Goal: Task Accomplishment & Management: Use online tool/utility

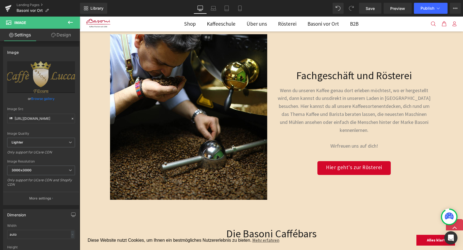
scroll to position [195, 0]
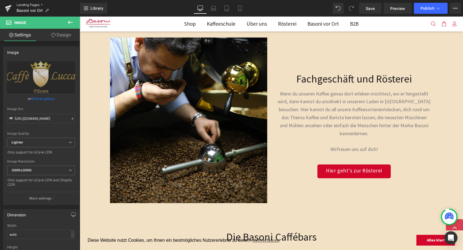
click at [23, 3] on link "Landing Pages" at bounding box center [48, 5] width 63 height 4
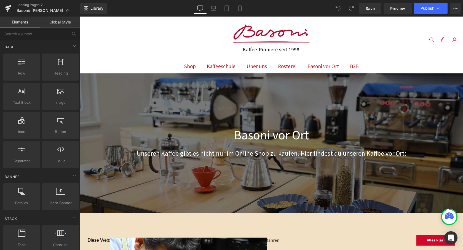
click at [288, 53] on img at bounding box center [271, 38] width 83 height 35
click at [264, 37] on img at bounding box center [271, 38] width 83 height 35
click at [280, 42] on img at bounding box center [271, 38] width 83 height 35
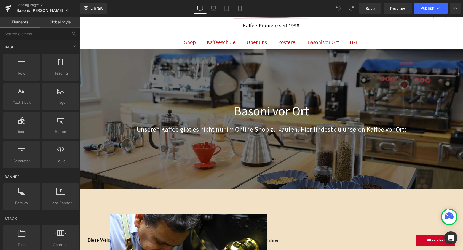
scroll to position [25, 0]
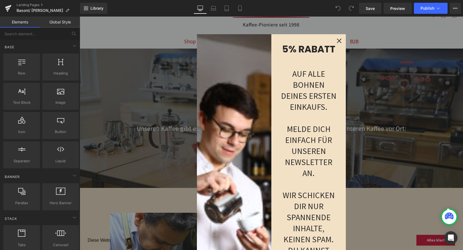
click at [335, 42] on div "Close" at bounding box center [339, 40] width 9 height 9
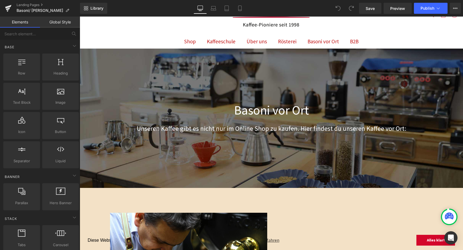
scroll to position [0, 0]
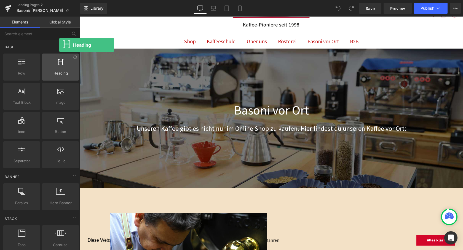
click at [59, 70] on div at bounding box center [60, 64] width 33 height 12
click at [62, 73] on span "Heading" at bounding box center [60, 73] width 33 height 6
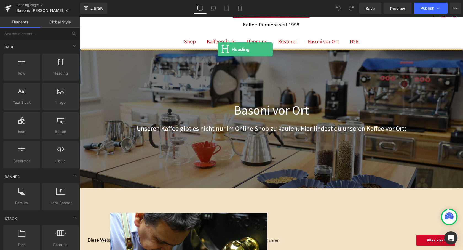
drag, startPoint x: 135, startPoint y: 92, endPoint x: 217, endPoint y: 49, distance: 92.8
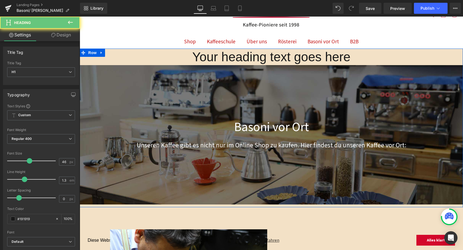
click at [244, 61] on h1 "Your heading text goes here" at bounding box center [271, 57] width 383 height 17
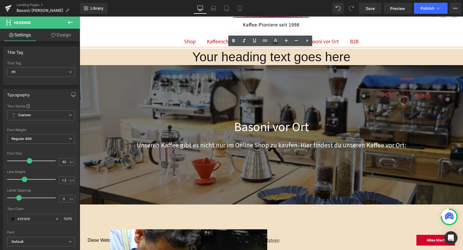
click at [284, 60] on h1 "Your heading text goes here" at bounding box center [271, 57] width 383 height 17
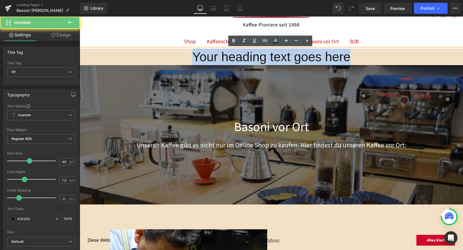
click at [284, 60] on h1 "Your heading text goes here" at bounding box center [271, 57] width 383 height 17
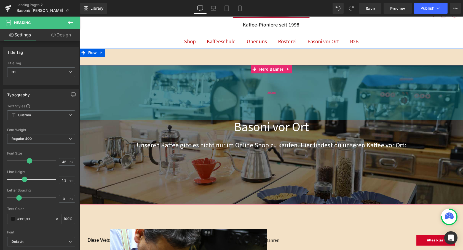
drag, startPoint x: 315, startPoint y: 108, endPoint x: 311, endPoint y: 104, distance: 5.7
click at [315, 108] on div "200px" at bounding box center [271, 92] width 383 height 55
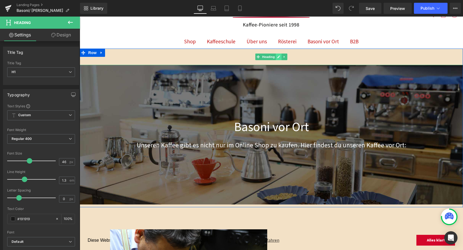
click at [280, 56] on div "Heading" at bounding box center [271, 57] width 383 height 17
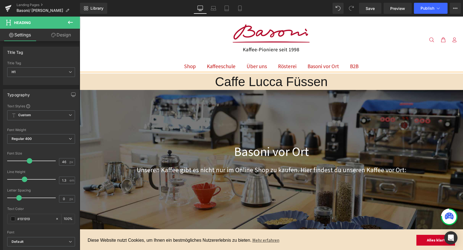
click at [212, 84] on h1 "Caffe Lucca Füssen" at bounding box center [271, 81] width 383 height 17
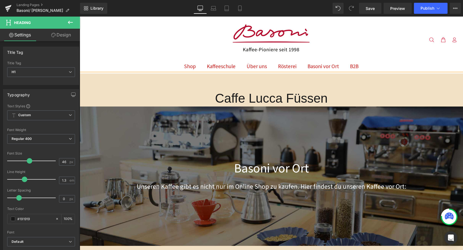
click at [370, 97] on h1 "Caffe Lucca Füssen" at bounding box center [271, 98] width 383 height 17
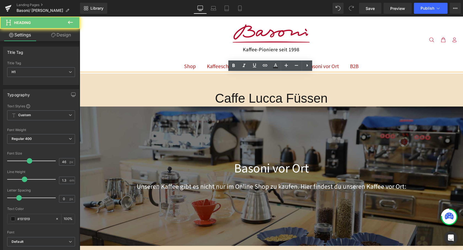
drag, startPoint x: 354, startPoint y: 99, endPoint x: 213, endPoint y: 95, distance: 140.9
click at [213, 95] on h1 "Caffe Lucca Füssen" at bounding box center [271, 98] width 383 height 17
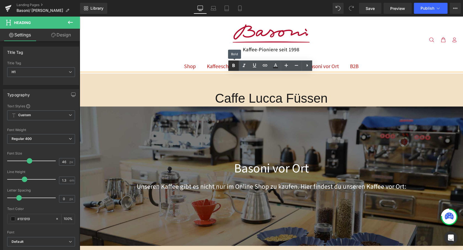
click at [235, 66] on icon at bounding box center [233, 65] width 7 height 7
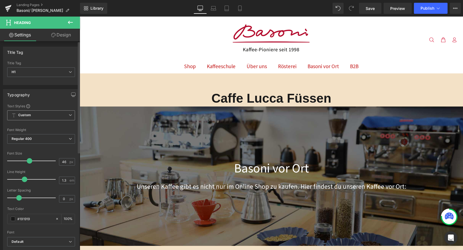
scroll to position [12, 0]
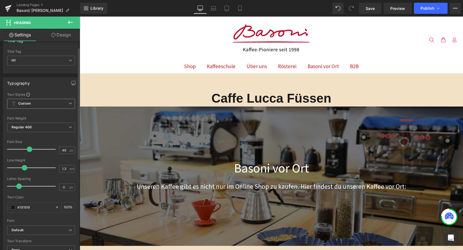
click at [44, 105] on span "Custom Setup Global Style" at bounding box center [41, 104] width 68 height 10
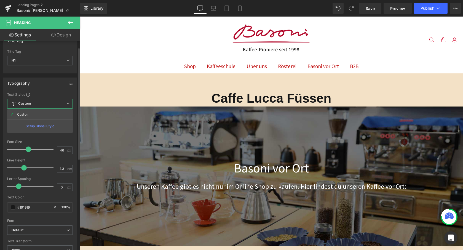
click at [46, 92] on div "Text Styles" at bounding box center [40, 94] width 66 height 4
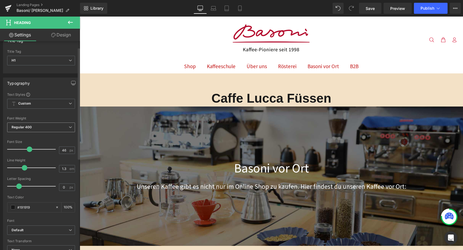
click at [34, 129] on span "Regular 400" at bounding box center [41, 127] width 68 height 10
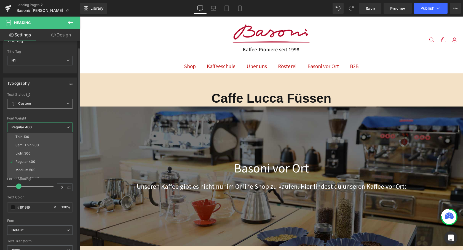
click at [31, 100] on span "Custom Setup Global Style" at bounding box center [40, 104] width 66 height 10
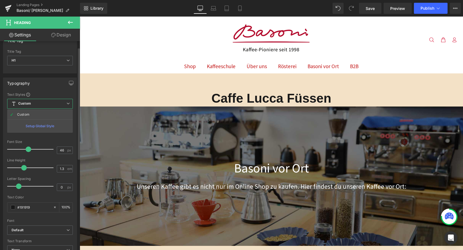
click at [37, 93] on div "Text Styles" at bounding box center [40, 94] width 66 height 4
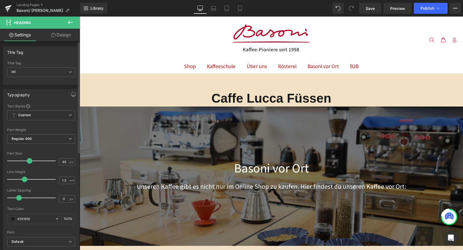
scroll to position [0, 0]
click at [39, 74] on span "H1" at bounding box center [41, 72] width 68 height 10
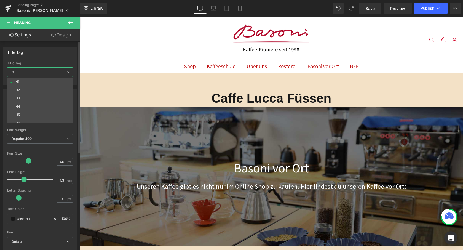
click at [39, 74] on span "H1" at bounding box center [40, 72] width 66 height 10
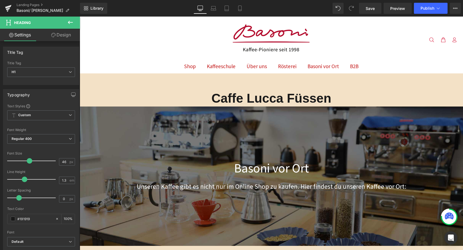
click at [63, 33] on link "Design" at bounding box center [61, 35] width 40 height 12
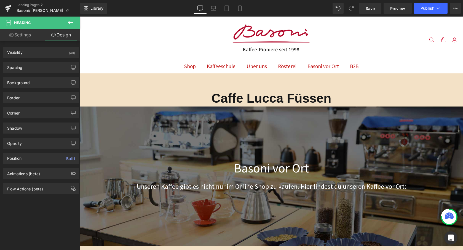
click at [25, 38] on link "Settings" at bounding box center [20, 35] width 40 height 12
type input "100"
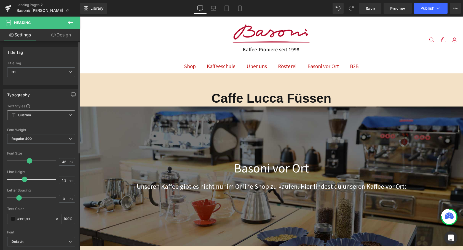
click at [44, 114] on span "Custom Setup Global Style" at bounding box center [41, 115] width 68 height 10
click at [41, 136] on div "Setup Global Style" at bounding box center [40, 137] width 66 height 13
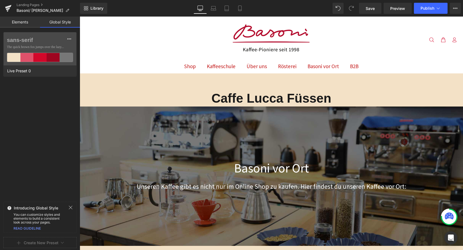
click at [74, 207] on div at bounding box center [72, 207] width 8 height 5
click at [19, 27] on link "Elements" at bounding box center [20, 22] width 40 height 11
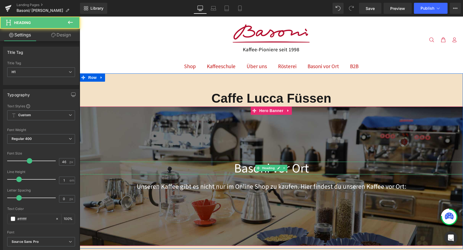
click at [248, 163] on h1 "Basoni vor Ort" at bounding box center [271, 168] width 383 height 13
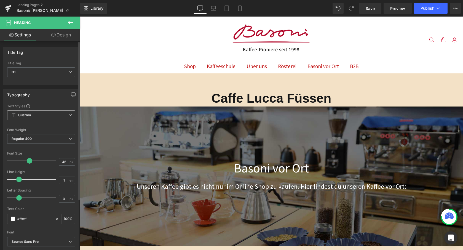
click at [46, 115] on span "Custom Setup Global Style" at bounding box center [41, 115] width 68 height 10
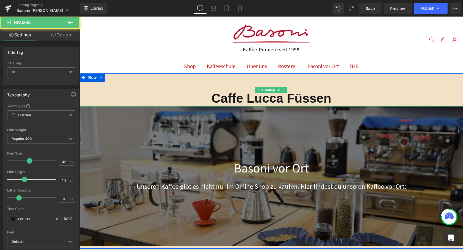
click at [256, 100] on strong "Caffe Lucca Füssen" at bounding box center [271, 98] width 120 height 14
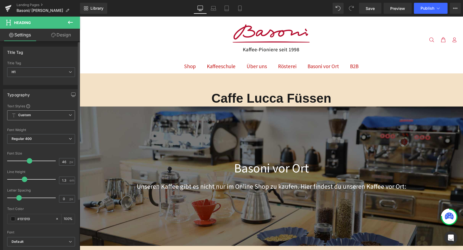
click at [9, 113] on span "Custom Setup Global Style" at bounding box center [41, 115] width 68 height 10
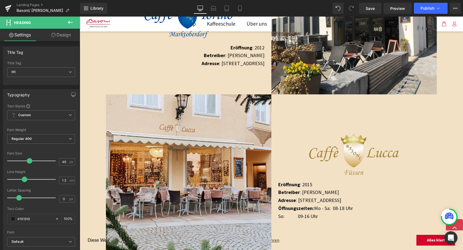
scroll to position [625, 0]
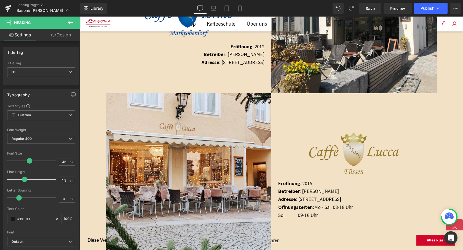
click at [375, 153] on img at bounding box center [354, 156] width 90 height 47
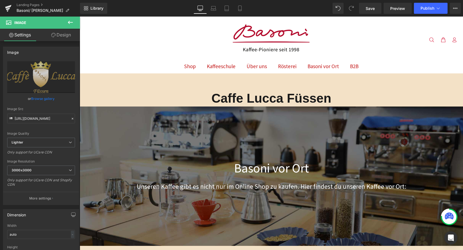
scroll to position [0, 0]
